Goal: Information Seeking & Learning: Learn about a topic

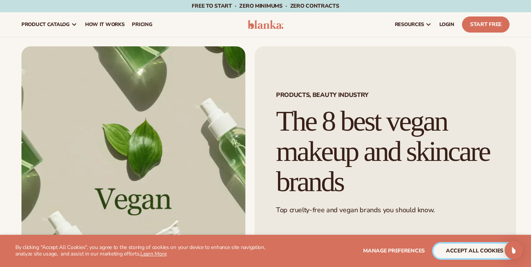
click at [457, 253] on button "accept all cookies" at bounding box center [475, 251] width 82 height 15
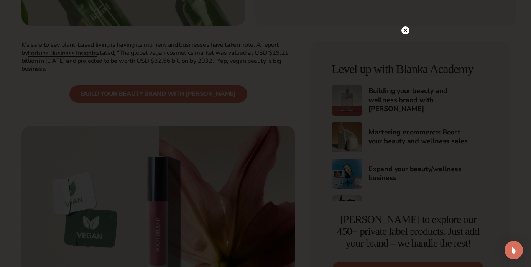
scroll to position [284, 0]
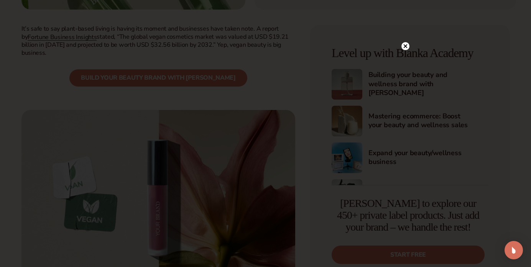
click at [406, 47] on icon at bounding box center [405, 46] width 4 height 4
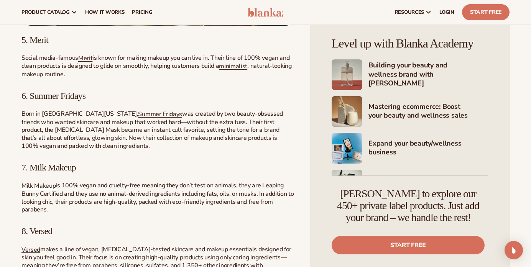
scroll to position [1485, 0]
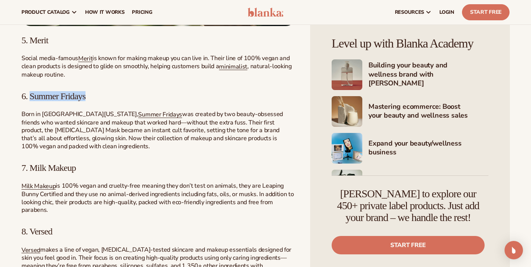
drag, startPoint x: 88, startPoint y: 100, endPoint x: 31, endPoint y: 97, distance: 56.4
click at [31, 97] on h3 "6. Summer Fridays" at bounding box center [158, 96] width 274 height 10
copy span "Summer Fridays"
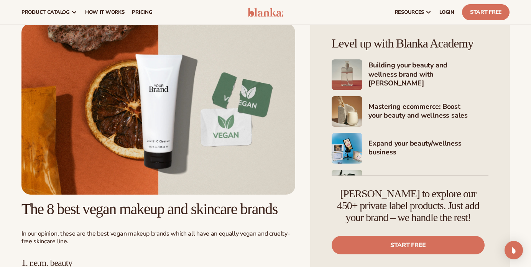
scroll to position [759, 0]
